Goal: Book appointment/travel/reservation

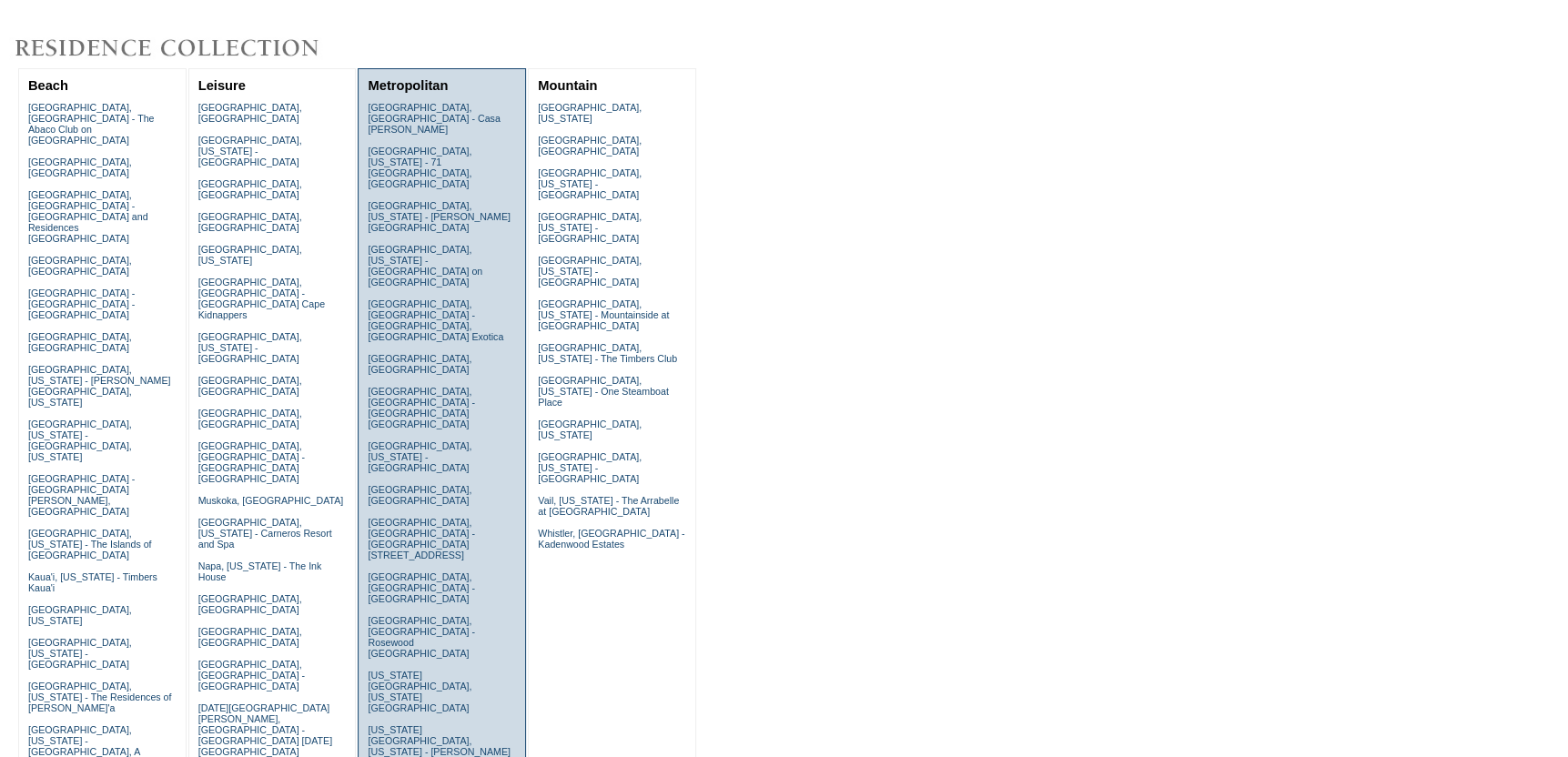
scroll to position [455, 0]
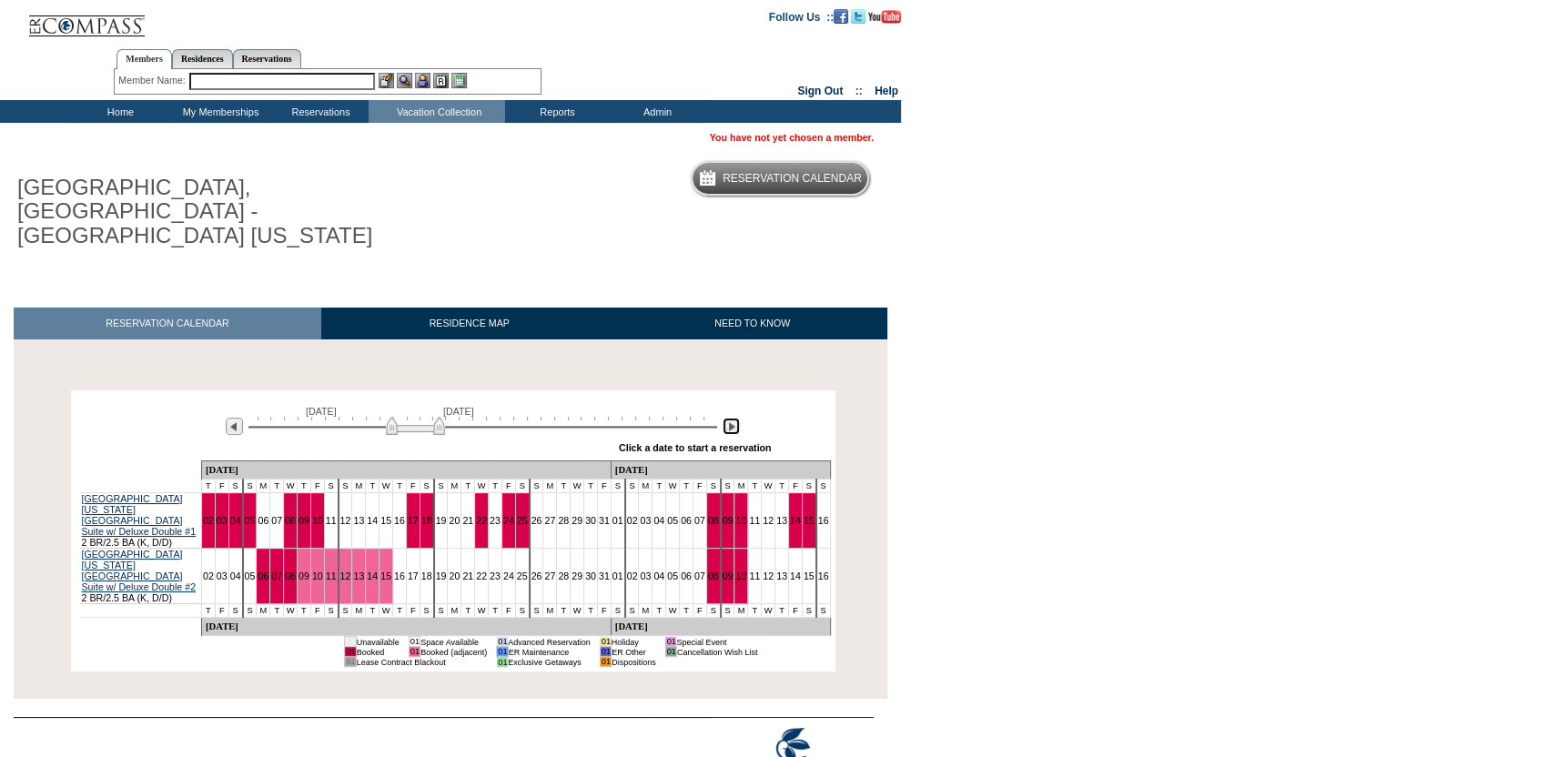
click at [733, 418] on img at bounding box center [730, 426] width 17 height 17
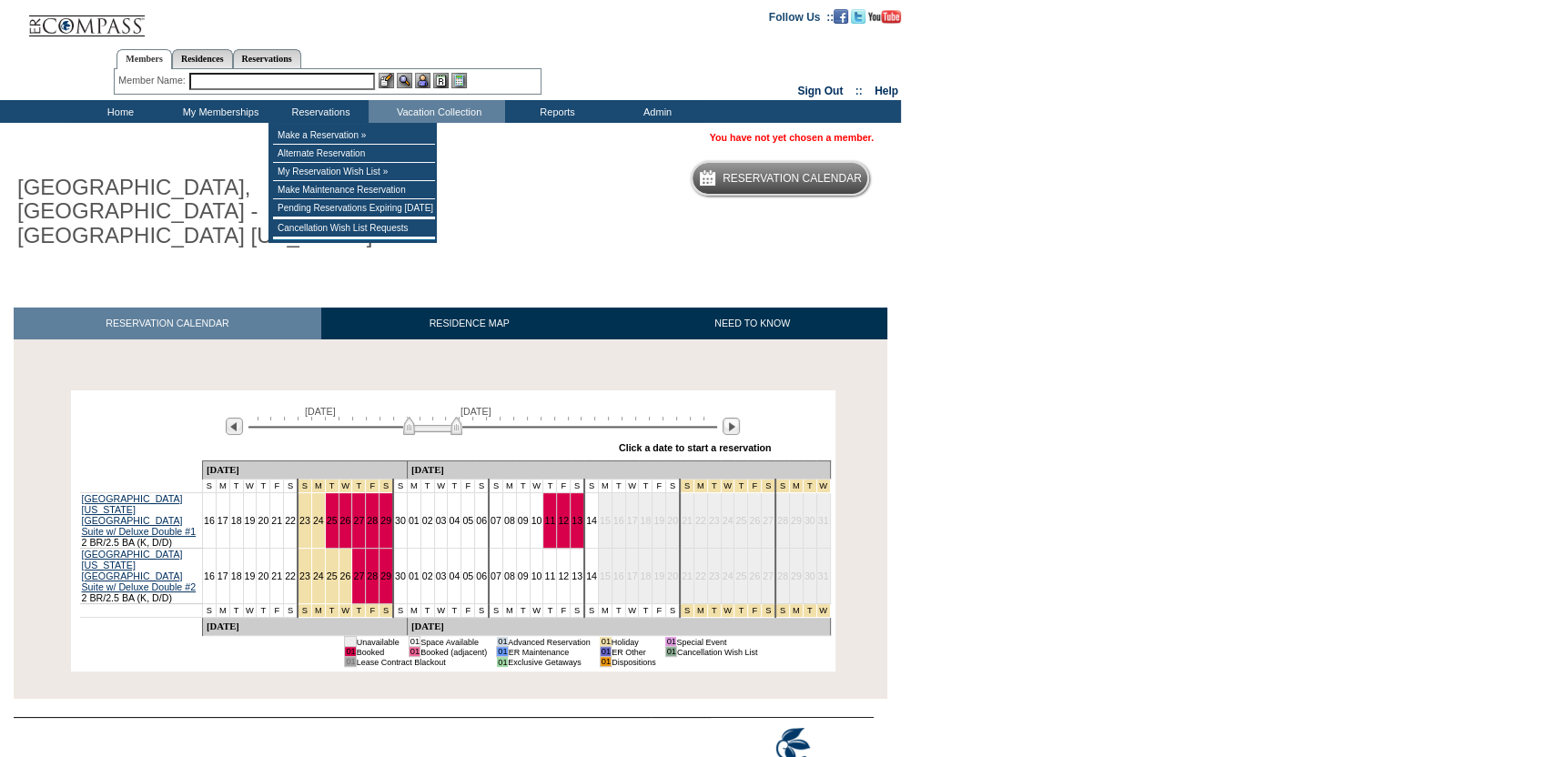
drag, startPoint x: 296, startPoint y: 85, endPoint x: 306, endPoint y: 73, distance: 15.6
click at [303, 80] on input "text" at bounding box center [282, 81] width 186 height 17
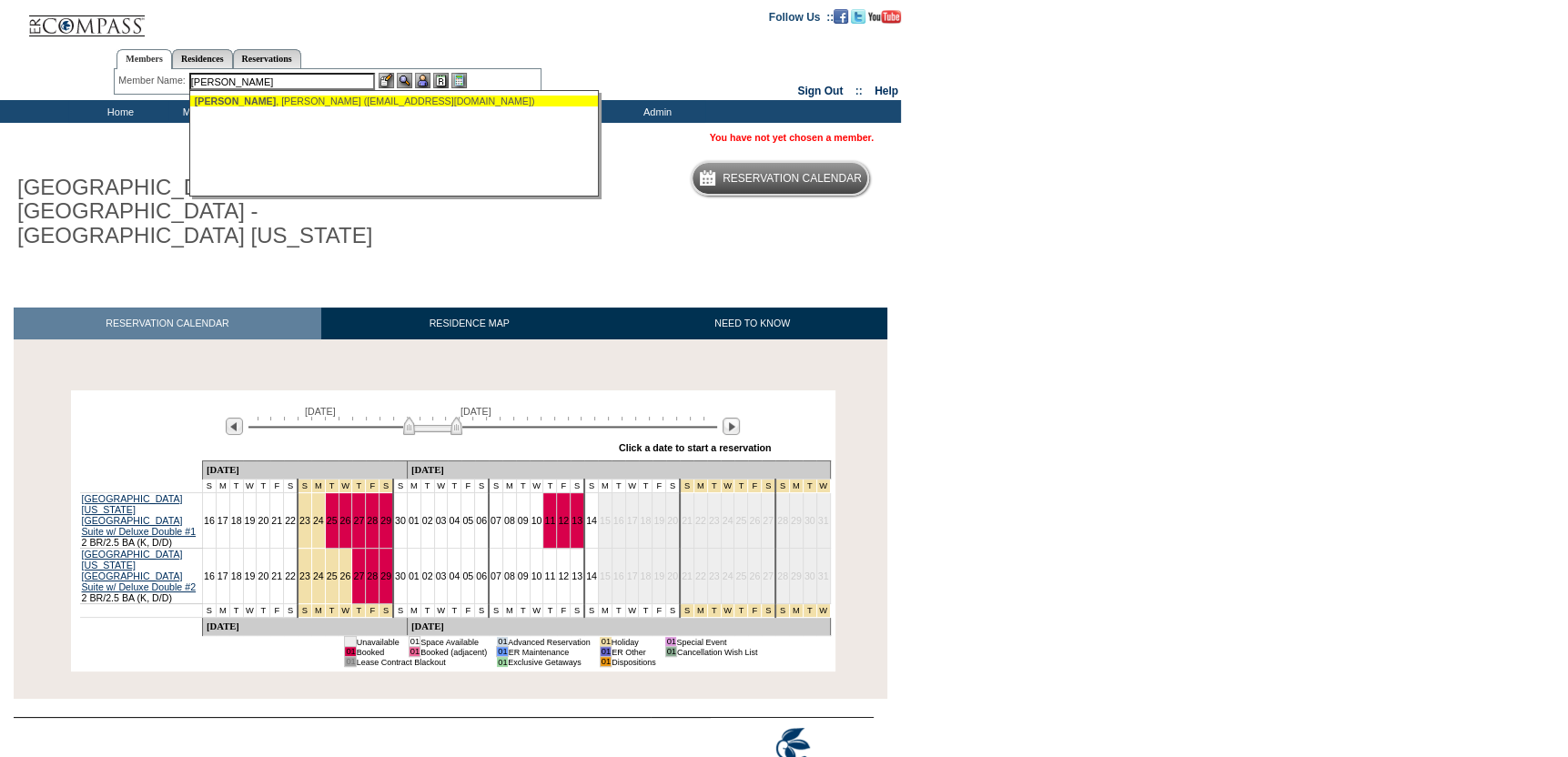
click at [240, 109] on ul "[PERSON_NAME] ([EMAIL_ADDRESS][DOMAIN_NAME])" at bounding box center [395, 101] width 410 height 20
click at [242, 103] on div "[PERSON_NAME] ([EMAIL_ADDRESS][DOMAIN_NAME])" at bounding box center [394, 101] width 400 height 11
type input "[PERSON_NAME] ([EMAIL_ADDRESS][DOMAIN_NAME])"
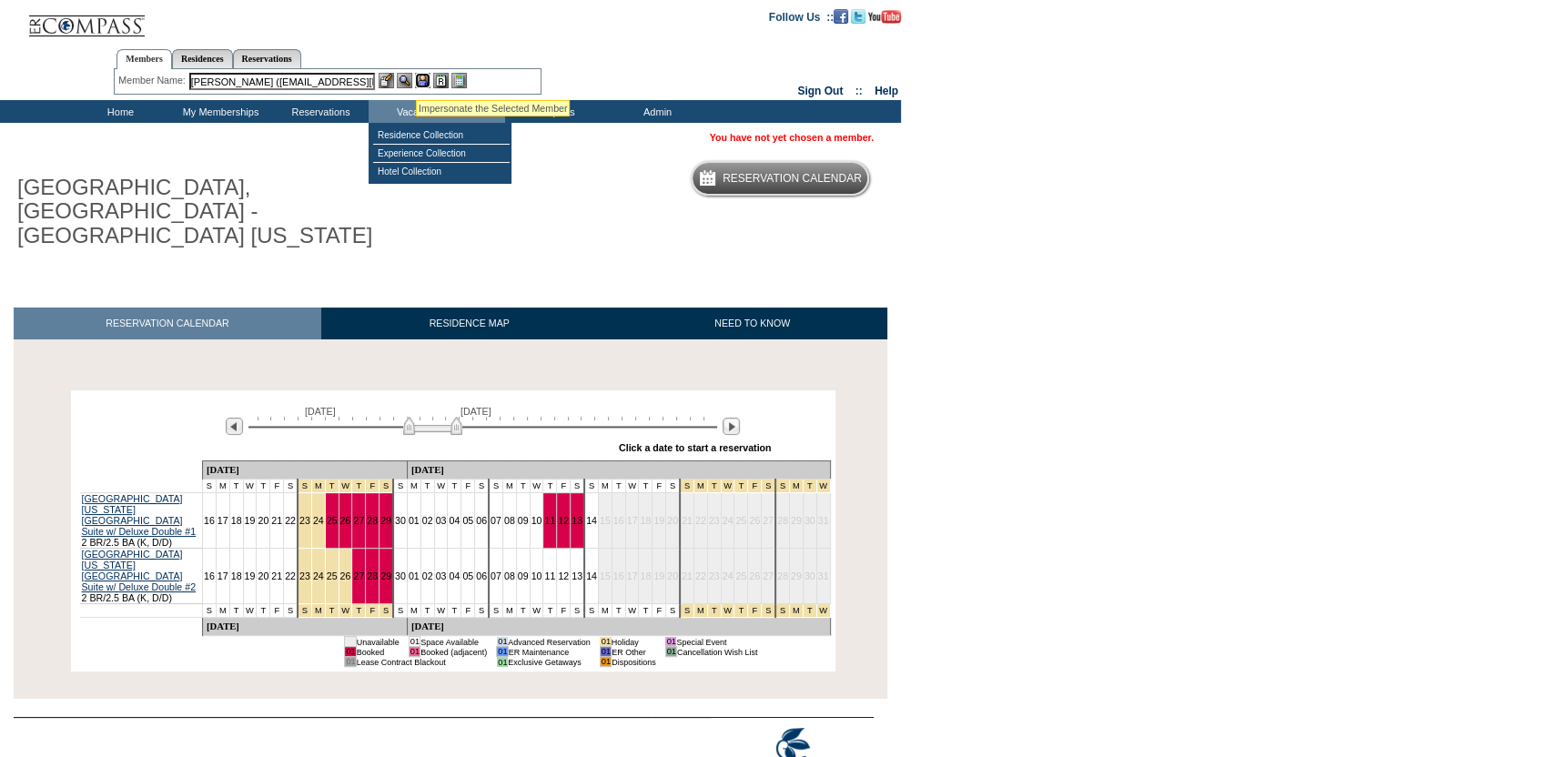
click at [416, 78] on img at bounding box center [423, 81] width 16 height 16
click at [405, 81] on img at bounding box center [405, 81] width 16 height 16
